Goal: Information Seeking & Learning: Understand process/instructions

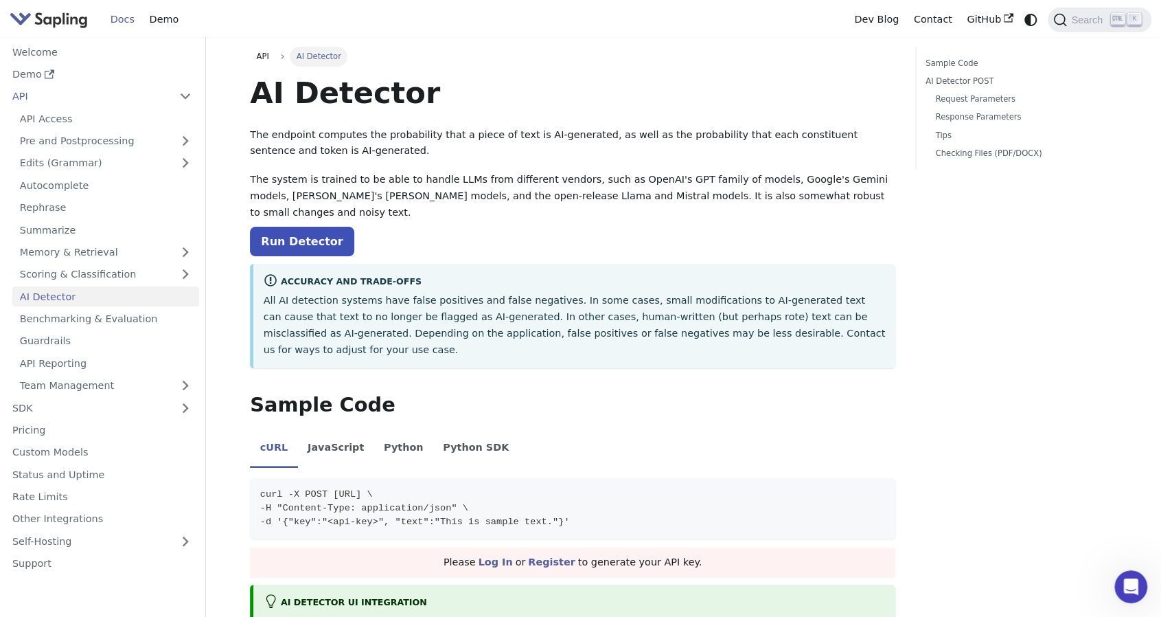
click at [974, 152] on link "Checking Files (PDF/DOCX)" at bounding box center [1021, 153] width 172 height 13
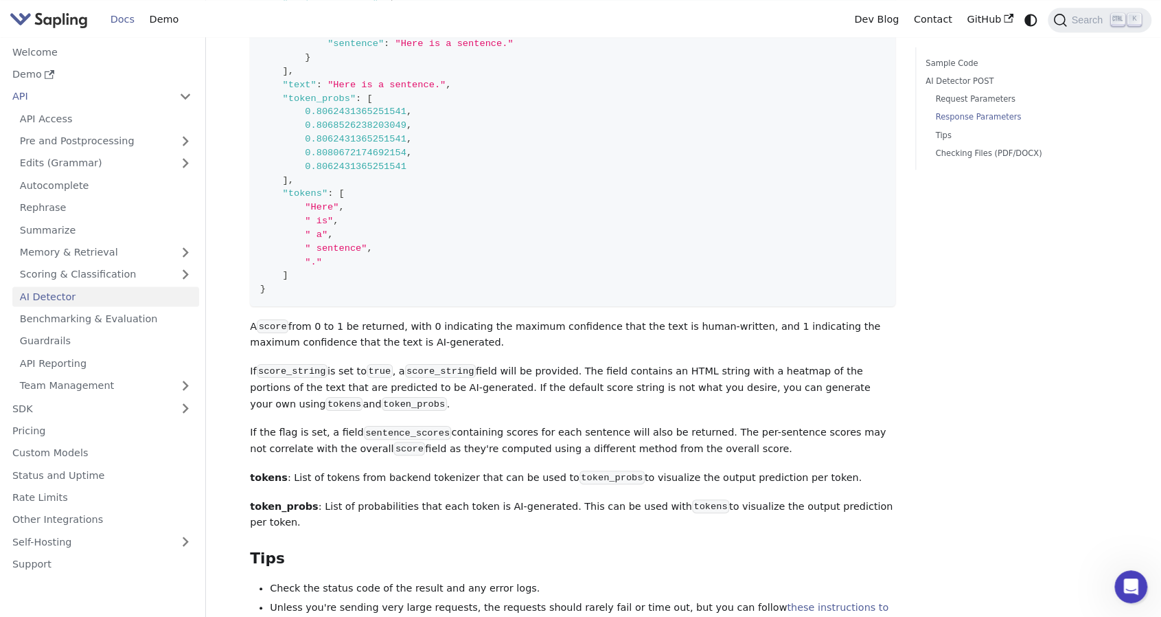
scroll to position [1304, 0]
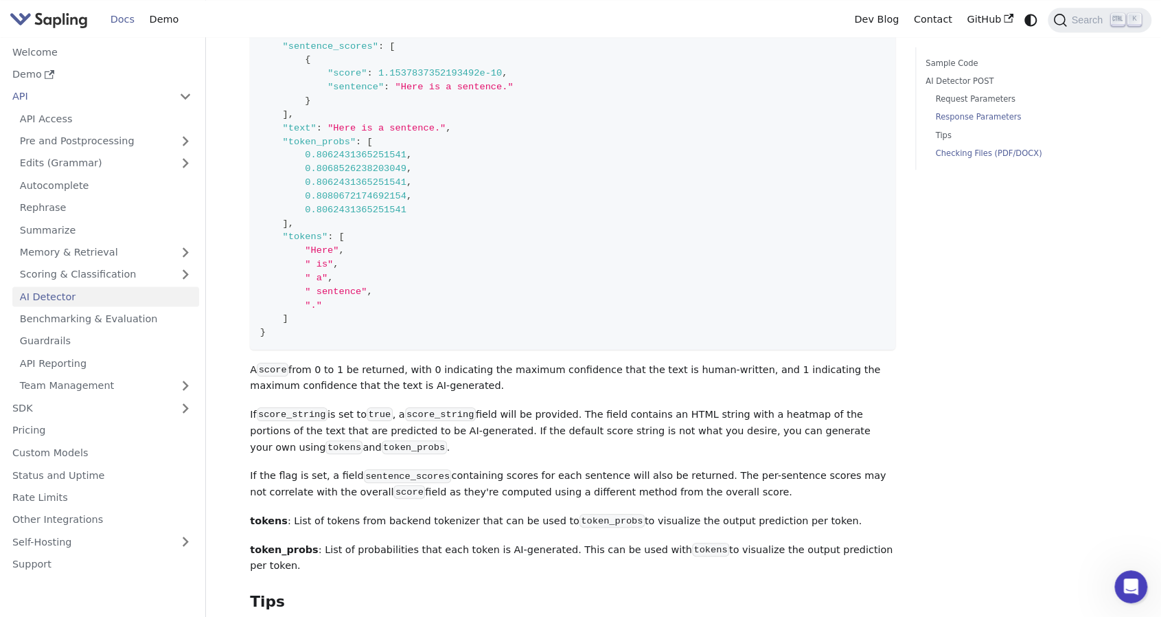
click at [1004, 153] on link "Checking Files (PDF/DOCX)" at bounding box center [1021, 153] width 172 height 13
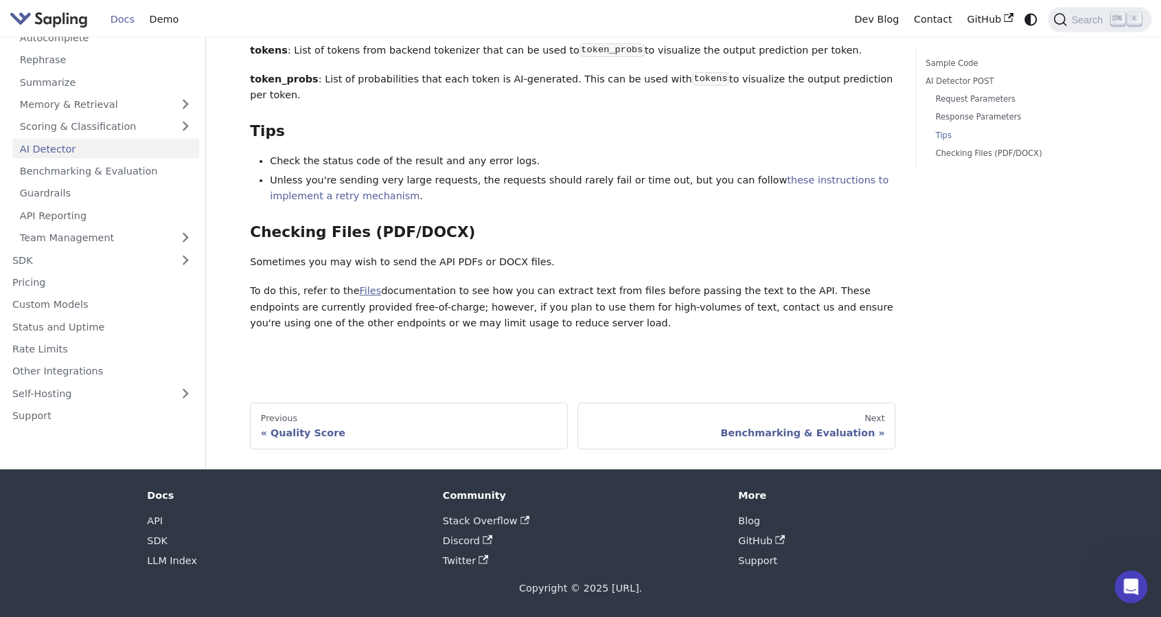
click at [365, 296] on link "Files" at bounding box center [370, 290] width 22 height 11
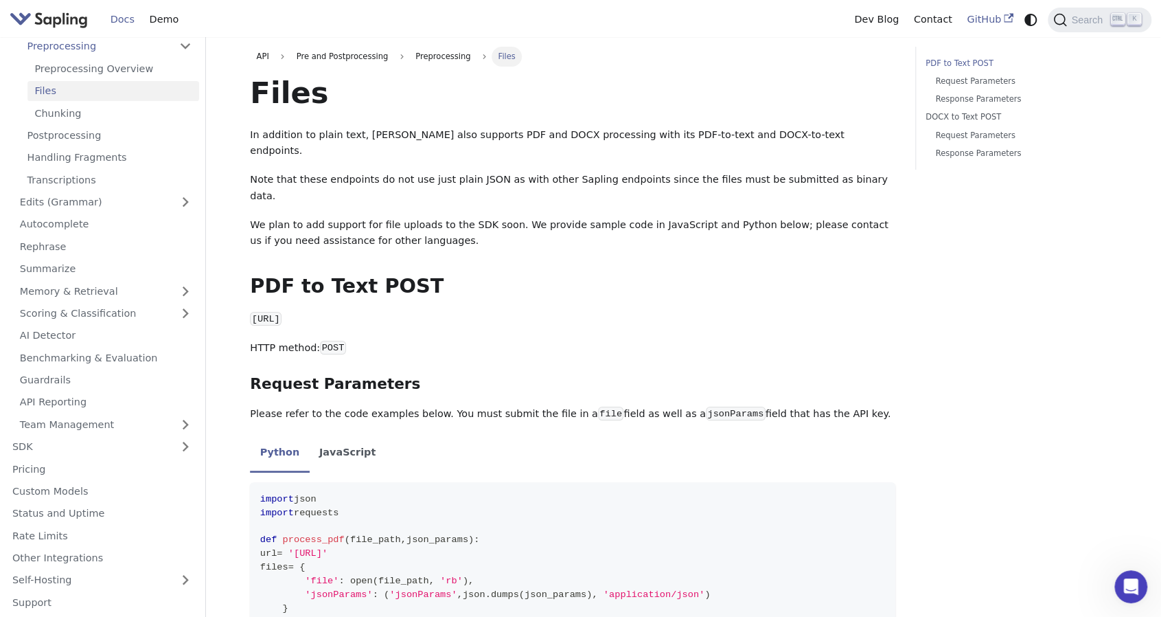
click at [986, 19] on link "GitHub" at bounding box center [989, 19] width 61 height 21
click at [601, 274] on h2 "PDF to Text POST ​" at bounding box center [573, 286] width 646 height 25
click at [439, 172] on p "Note that these endpoints do not use just plain JSON as with other Sapling endp…" at bounding box center [573, 188] width 646 height 33
click at [313, 139] on p "In addition to plain text, [PERSON_NAME] also supports PDF and DOCX processing …" at bounding box center [573, 143] width 646 height 33
click at [120, 65] on link "Preprocessing Overview" at bounding box center [113, 68] width 172 height 20
